Goal: Navigation & Orientation: Find specific page/section

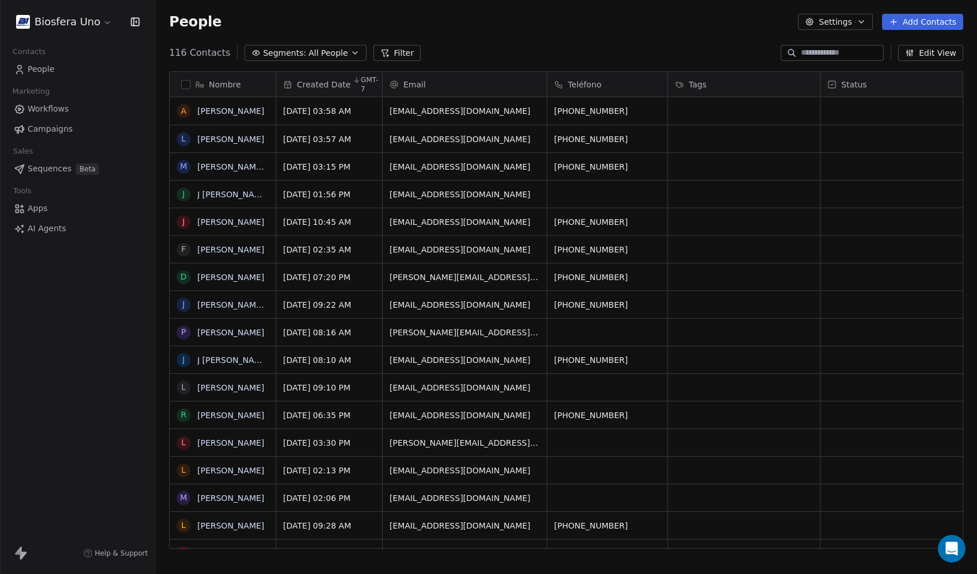
scroll to position [497, 813]
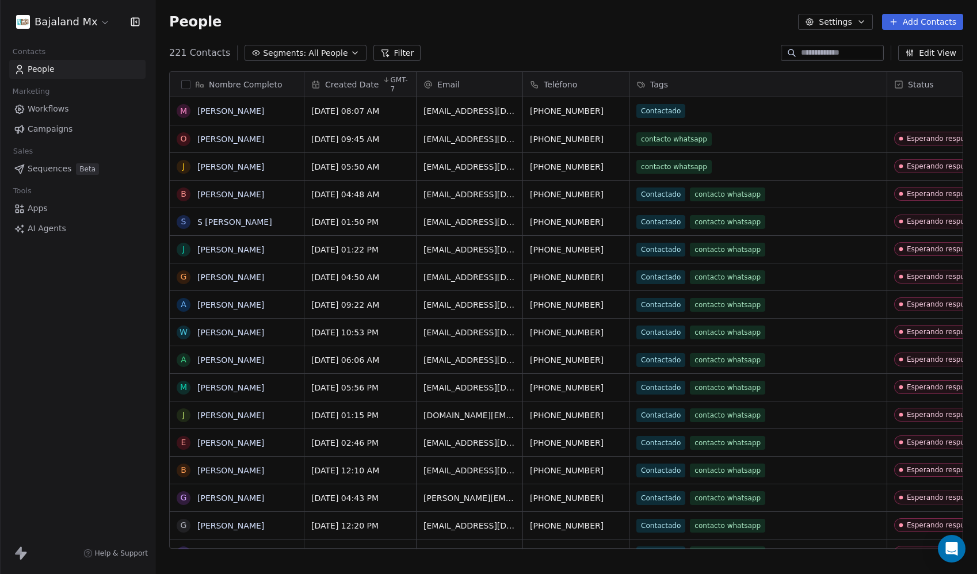
scroll to position [497, 813]
